Goal: Subscribe to service/newsletter

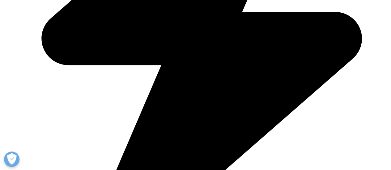
scroll to position [333, 0]
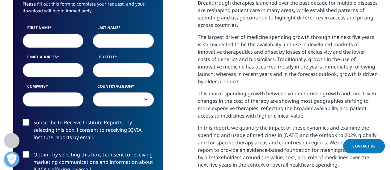
click at [56, 40] on input "First Name" at bounding box center [53, 40] width 61 height 14
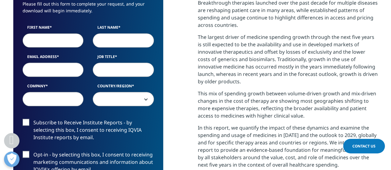
type input "[PERSON_NAME]"
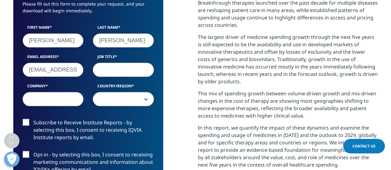
click at [58, 70] on input "[EMAIL_ADDRESS][DOMAIN_NAME]" at bounding box center [53, 70] width 61 height 14
type input "[PERSON_NAME][EMAIL_ADDRESS][PERSON_NAME][DOMAIN_NAME]"
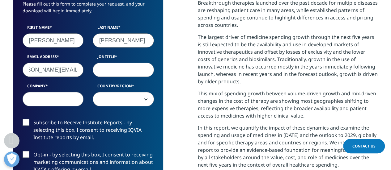
scroll to position [0, 0]
type input "Sales Director"
type input "Aptar Pharma"
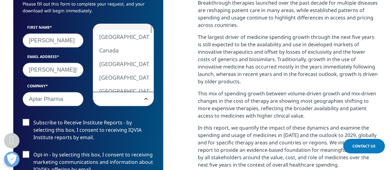
click at [144, 105] on span at bounding box center [123, 99] width 61 height 14
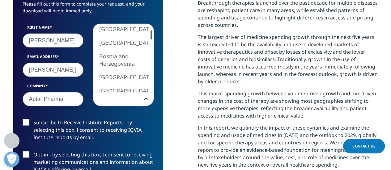
click at [152, 37] on div at bounding box center [151, 34] width 5 height 9
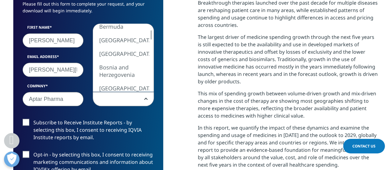
click at [152, 29] on div at bounding box center [151, 58] width 5 height 68
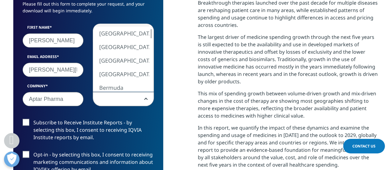
click at [151, 28] on div at bounding box center [151, 58] width 5 height 68
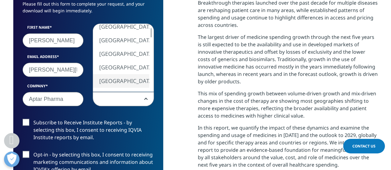
click at [151, 28] on div at bounding box center [151, 58] width 5 height 68
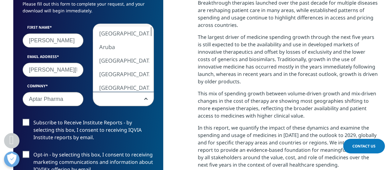
select select "Argentina"
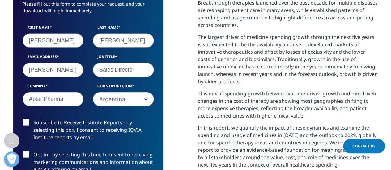
click at [108, 149] on div "Subscribe to Receive Institute Reports - by selecting this box, I consent to re…" at bounding box center [88, 151] width 141 height 64
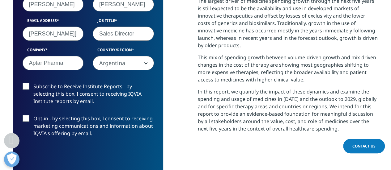
scroll to position [371, 0]
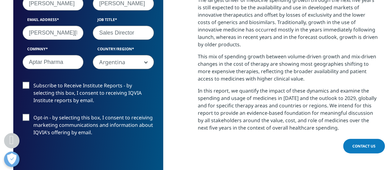
click at [28, 87] on label "Subscribe to Receive Institute Reports - by selecting this box, I consent to re…" at bounding box center [88, 95] width 131 height 26
click at [33, 82] on input "Subscribe to Receive Institute Reports - by selecting this box, I consent to re…" at bounding box center [33, 82] width 0 height 0
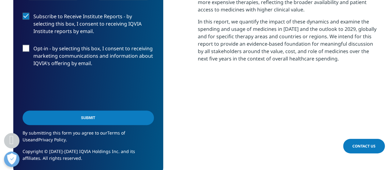
scroll to position [445, 0]
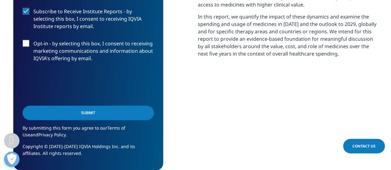
click at [91, 114] on input "Submit" at bounding box center [88, 113] width 131 height 15
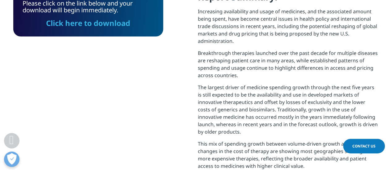
scroll to position [249, 365]
click at [100, 24] on link "Click here to download" at bounding box center [88, 23] width 84 height 10
